Goal: Information Seeking & Learning: Learn about a topic

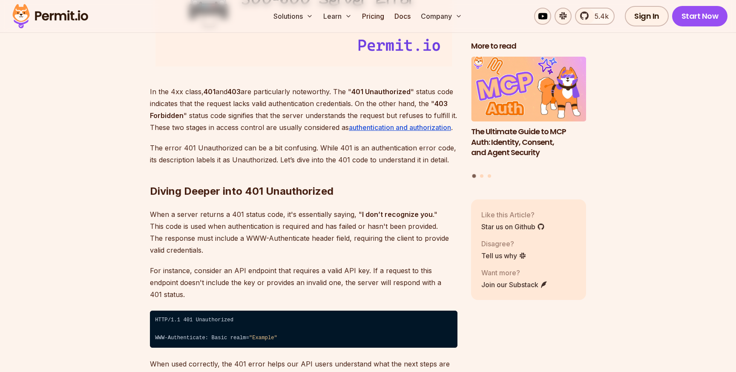
scroll to position [1238, 0]
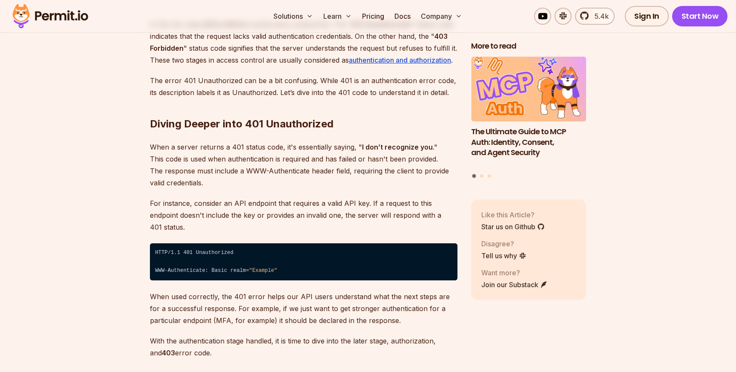
click at [303, 142] on p "When a server returns a 401 status code, it's essentially saying, " I don’t rec…" at bounding box center [304, 165] width 308 height 48
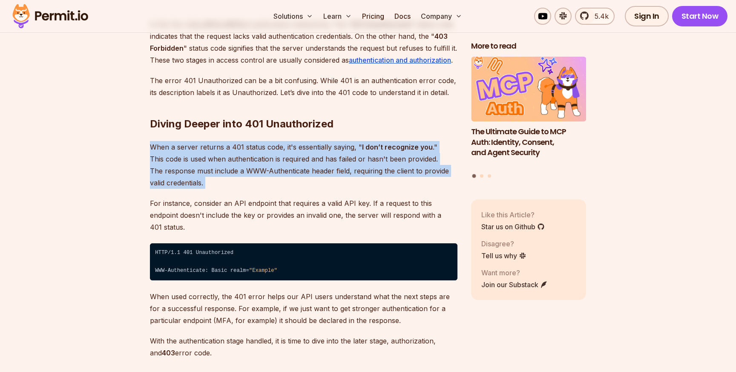
click at [303, 142] on p "When a server returns a 401 status code, it's essentially saying, " I don’t rec…" at bounding box center [304, 165] width 308 height 48
click at [313, 147] on p "When a server returns a 401 status code, it's essentially saying, " I don’t rec…" at bounding box center [304, 165] width 308 height 48
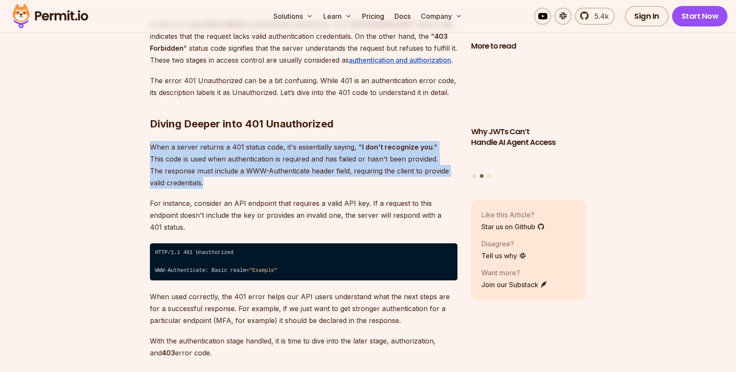
drag, startPoint x: 354, startPoint y: 129, endPoint x: 346, endPoint y: 181, distance: 52.6
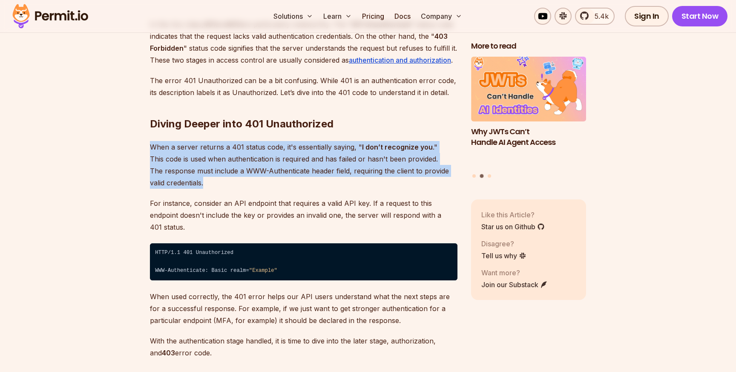
click at [346, 181] on p "When a server returns a 401 status code, it's essentially saying, " I don’t rec…" at bounding box center [304, 165] width 308 height 48
drag, startPoint x: 361, startPoint y: 135, endPoint x: 360, endPoint y: 182, distance: 46.9
click at [360, 182] on p "When a server returns a 401 status code, it's essentially saying, " I don’t rec…" at bounding box center [304, 165] width 308 height 48
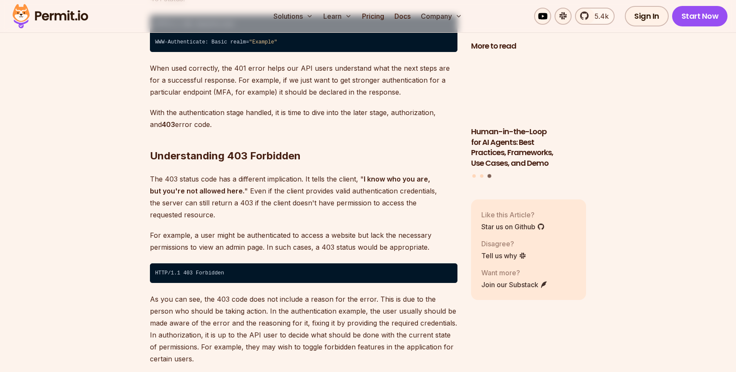
scroll to position [1472, 0]
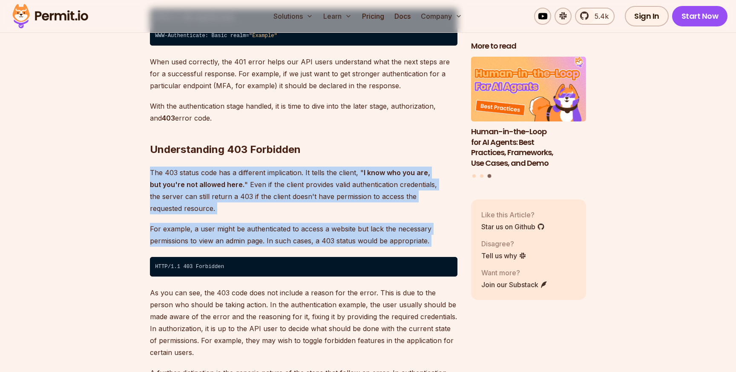
drag, startPoint x: 325, startPoint y: 148, endPoint x: 300, endPoint y: 225, distance: 81.5
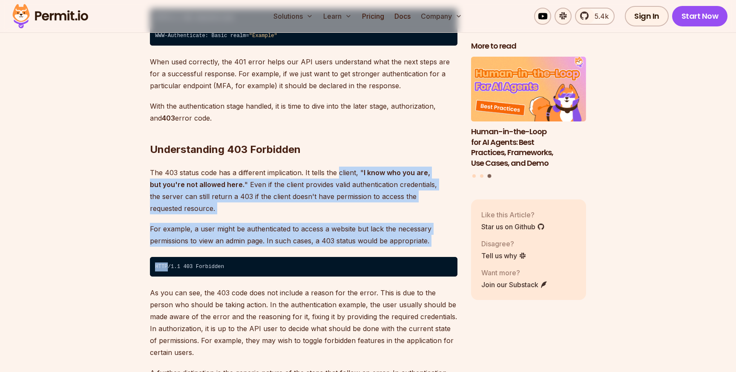
drag, startPoint x: 300, startPoint y: 225, endPoint x: 339, endPoint y: 157, distance: 78.6
click at [339, 167] on p "The 403 status code has a different implication. It tells the client, " I know …" at bounding box center [304, 191] width 308 height 48
